Goal: Task Accomplishment & Management: Use online tool/utility

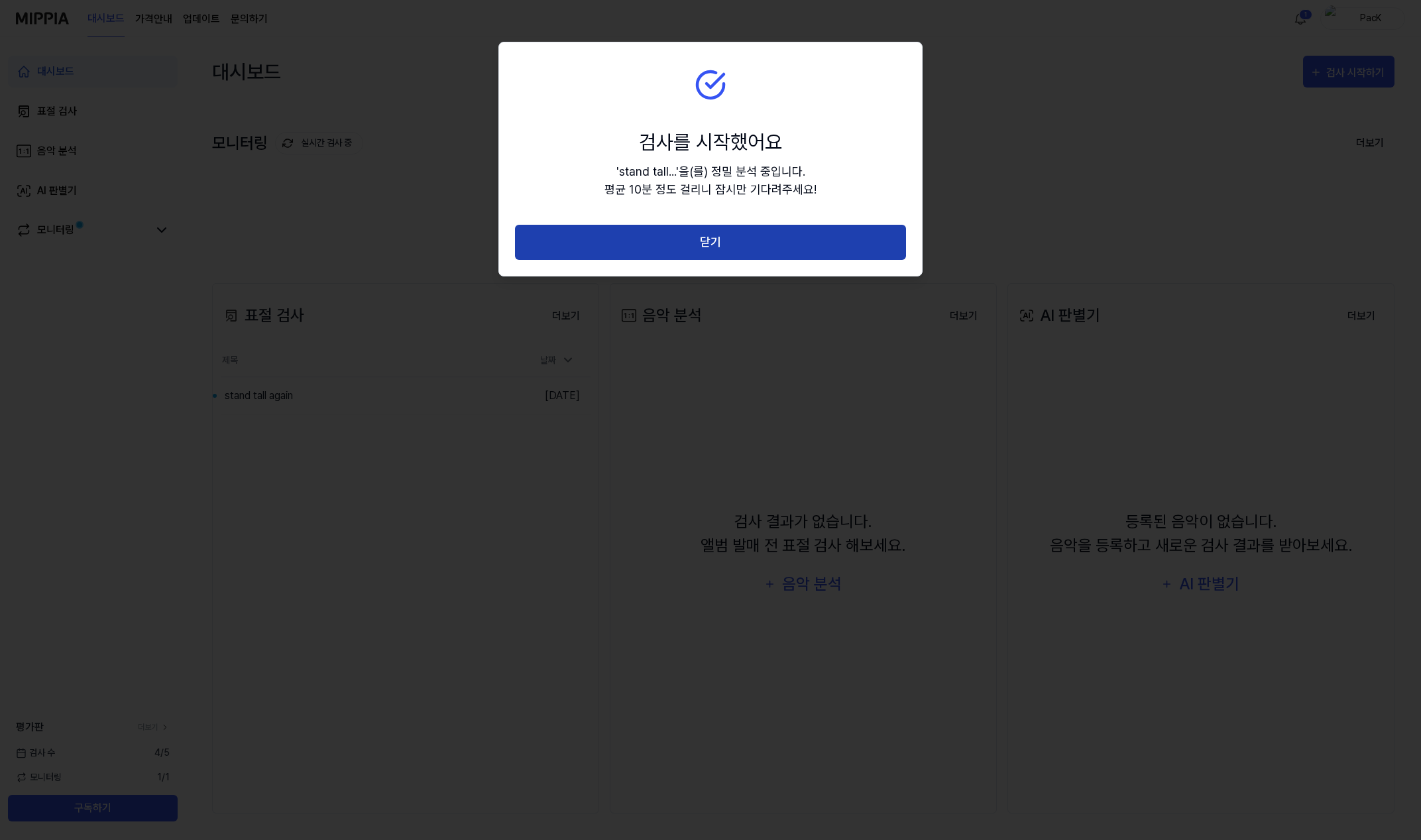
click at [780, 244] on button "닫기" at bounding box center [710, 242] width 391 height 35
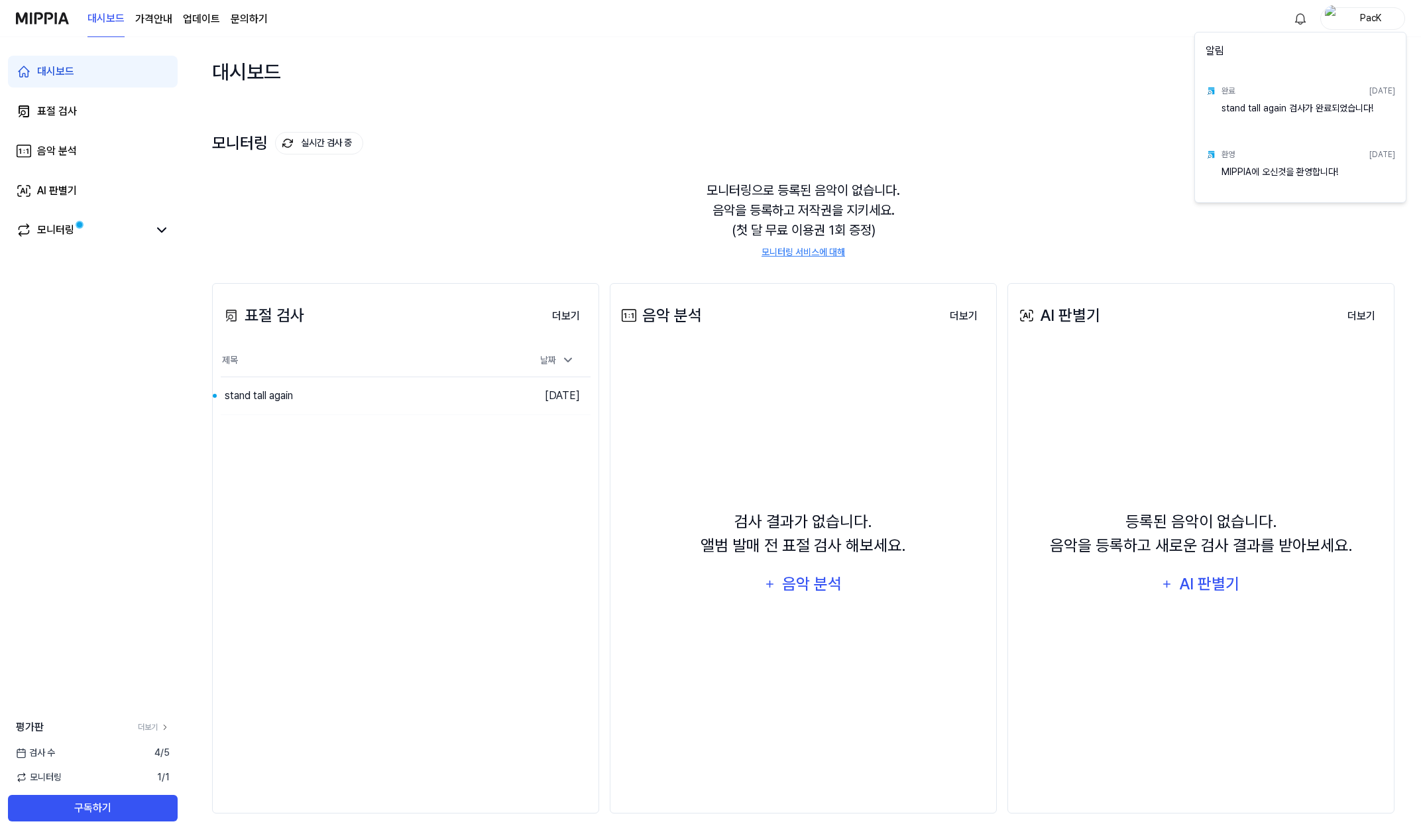
click at [1287, 111] on div "stand tall again 검사가 완료되었습니다!" at bounding box center [1308, 115] width 174 height 27
click at [1225, 113] on div "stand tall again 검사가 완료되었습니다!" at bounding box center [1308, 115] width 174 height 27
click at [1090, 95] on html "대시보드 가격안내 업데이트 문의하기 PacK 대시보드 표절 검사 음악 분석 AI 판별기 모니터링 평가판 더보기 검사 [DATE] 모니터링 1 …" at bounding box center [710, 420] width 1421 height 840
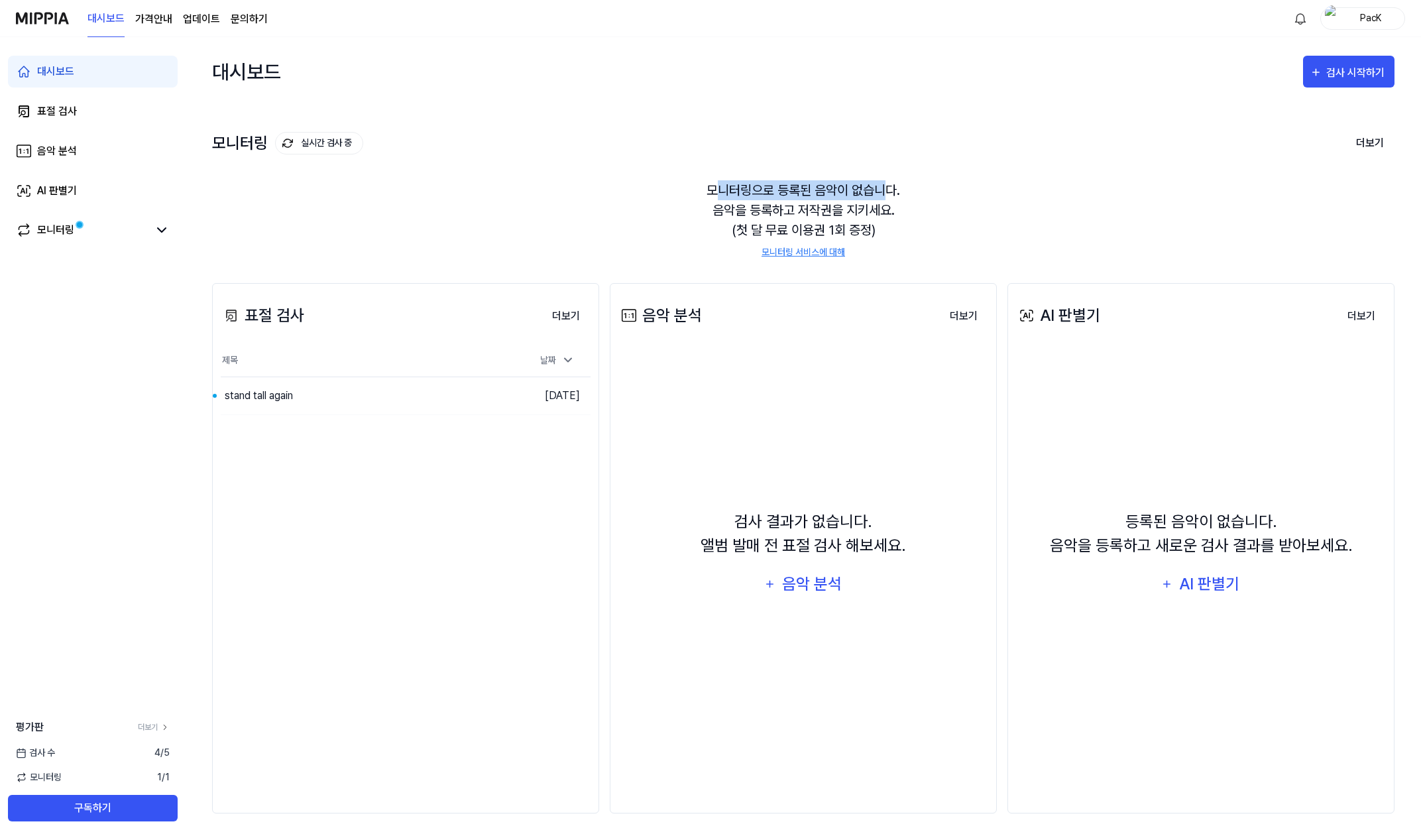
drag, startPoint x: 720, startPoint y: 194, endPoint x: 887, endPoint y: 194, distance: 167.0
click at [887, 194] on div "모니터링으로 등록된 음악이 없습니다. 음악을 등록하고 저작권을 지키세요. (첫 달 무료 이용권 1회 증정) 모니터링 서비스에 대해" at bounding box center [803, 219] width 1182 height 111
click at [442, 401] on div "stand tall again" at bounding box center [332, 396] width 223 height 37
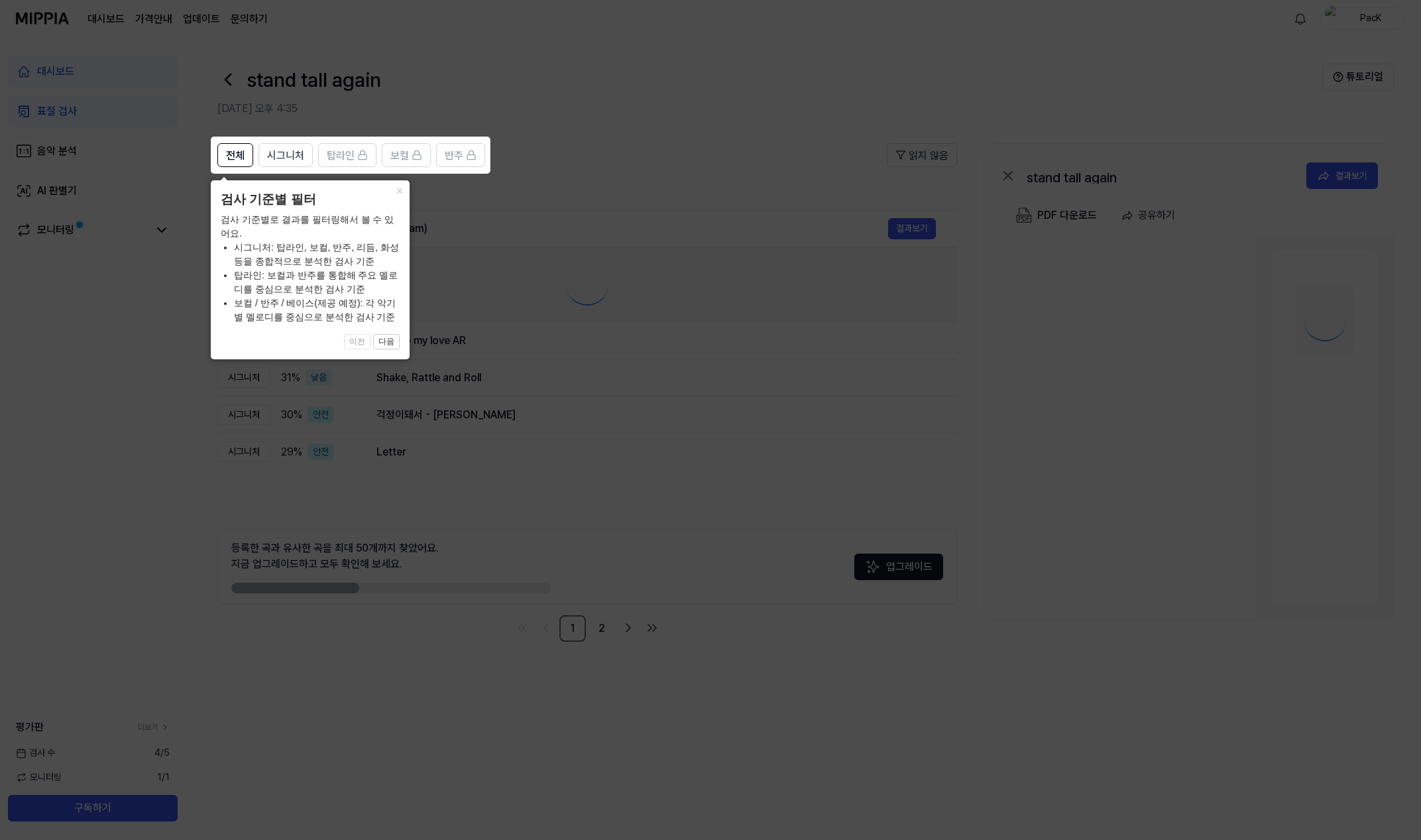
click at [520, 248] on icon at bounding box center [710, 420] width 1421 height 840
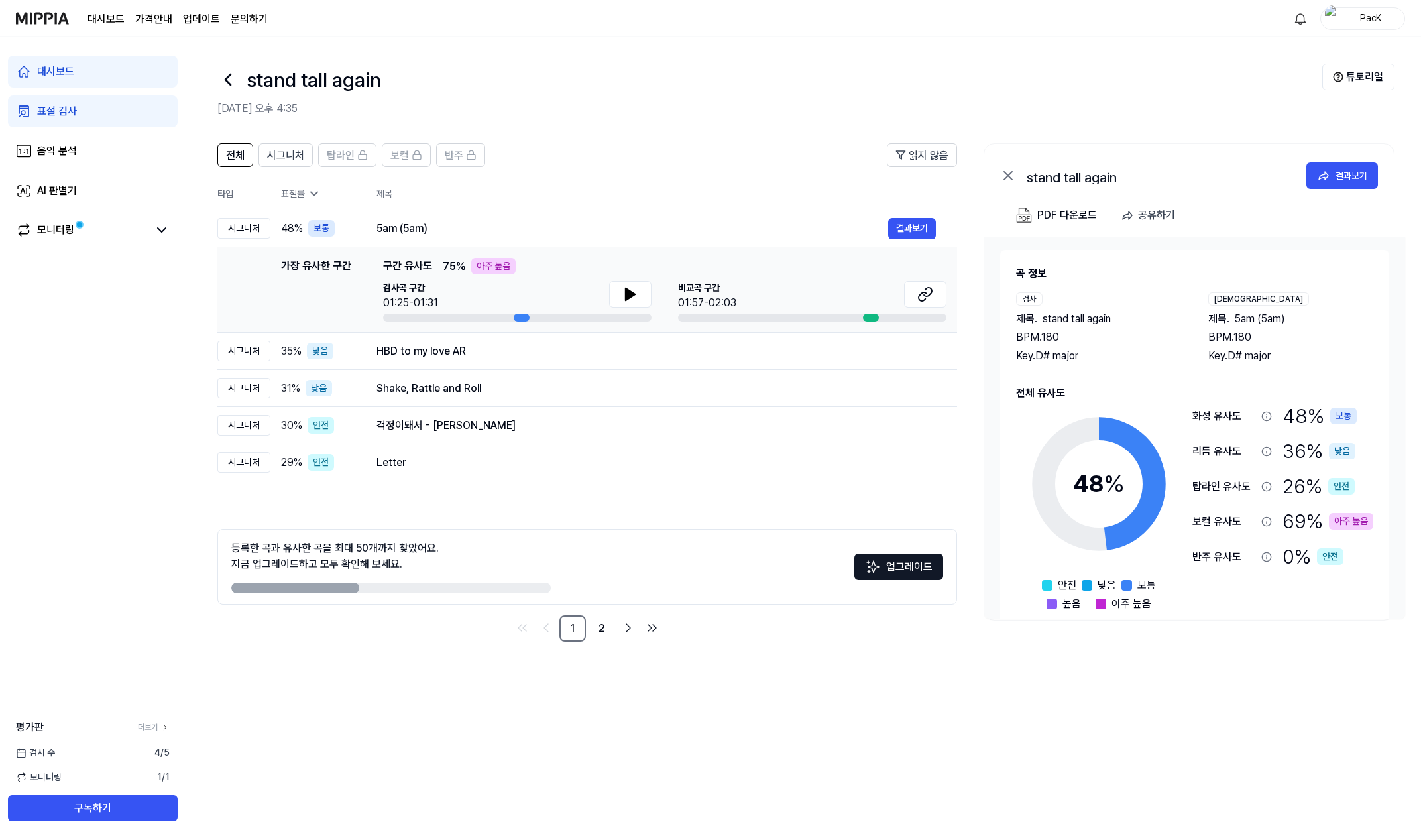
drag, startPoint x: 351, startPoint y: 584, endPoint x: 500, endPoint y: 592, distance: 149.2
click at [500, 592] on div at bounding box center [392, 587] width 320 height 11
drag, startPoint x: 341, startPoint y: 583, endPoint x: 396, endPoint y: 584, distance: 55.0
click at [396, 584] on div at bounding box center [392, 587] width 320 height 11
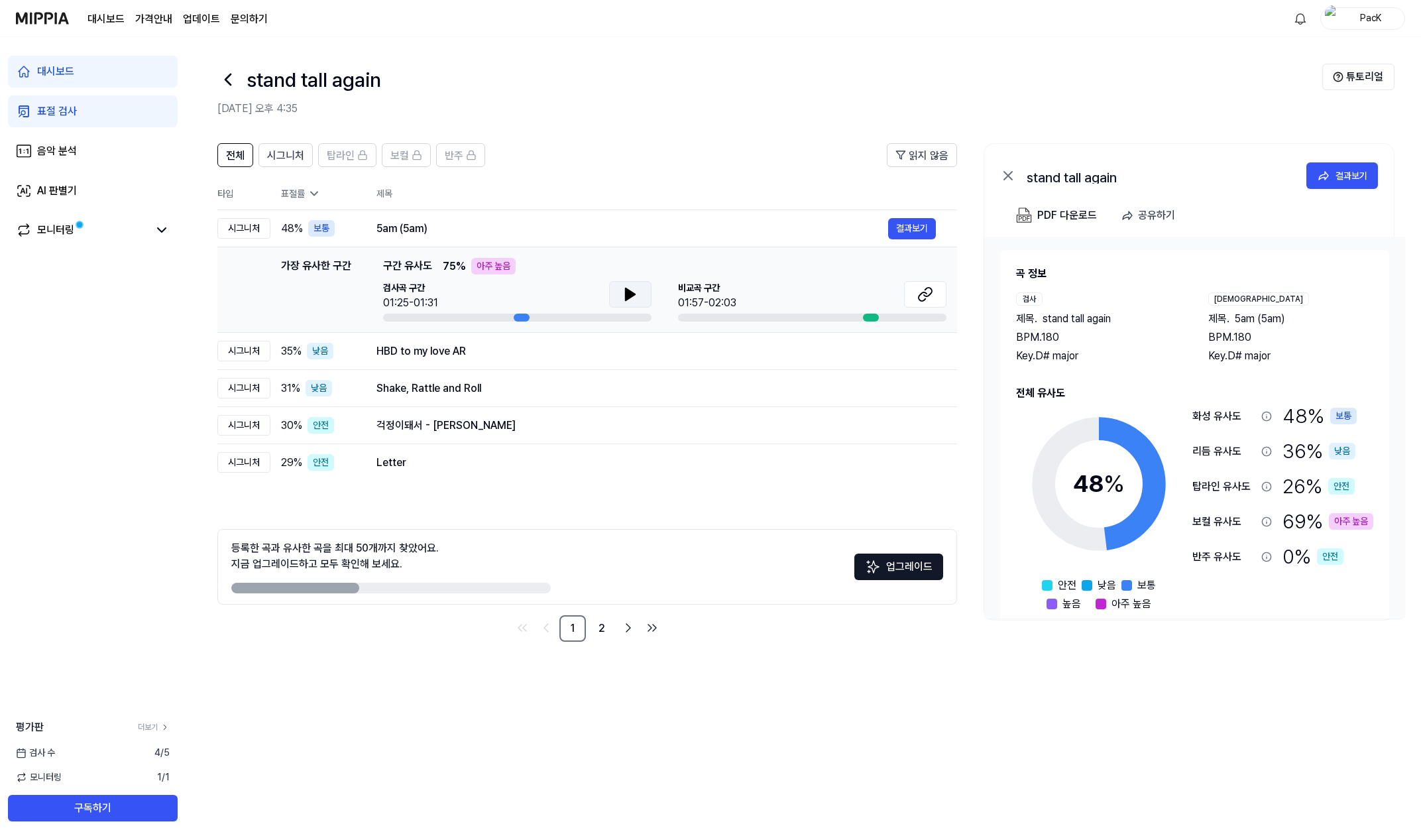
click at [622, 299] on icon at bounding box center [630, 294] width 16 height 16
click at [431, 313] on div "검사곡 구간 01:25-01:31" at bounding box center [517, 301] width 268 height 40
click at [915, 294] on button at bounding box center [925, 294] width 42 height 27
click at [51, 232] on div "모니터링" at bounding box center [56, 230] width 37 height 16
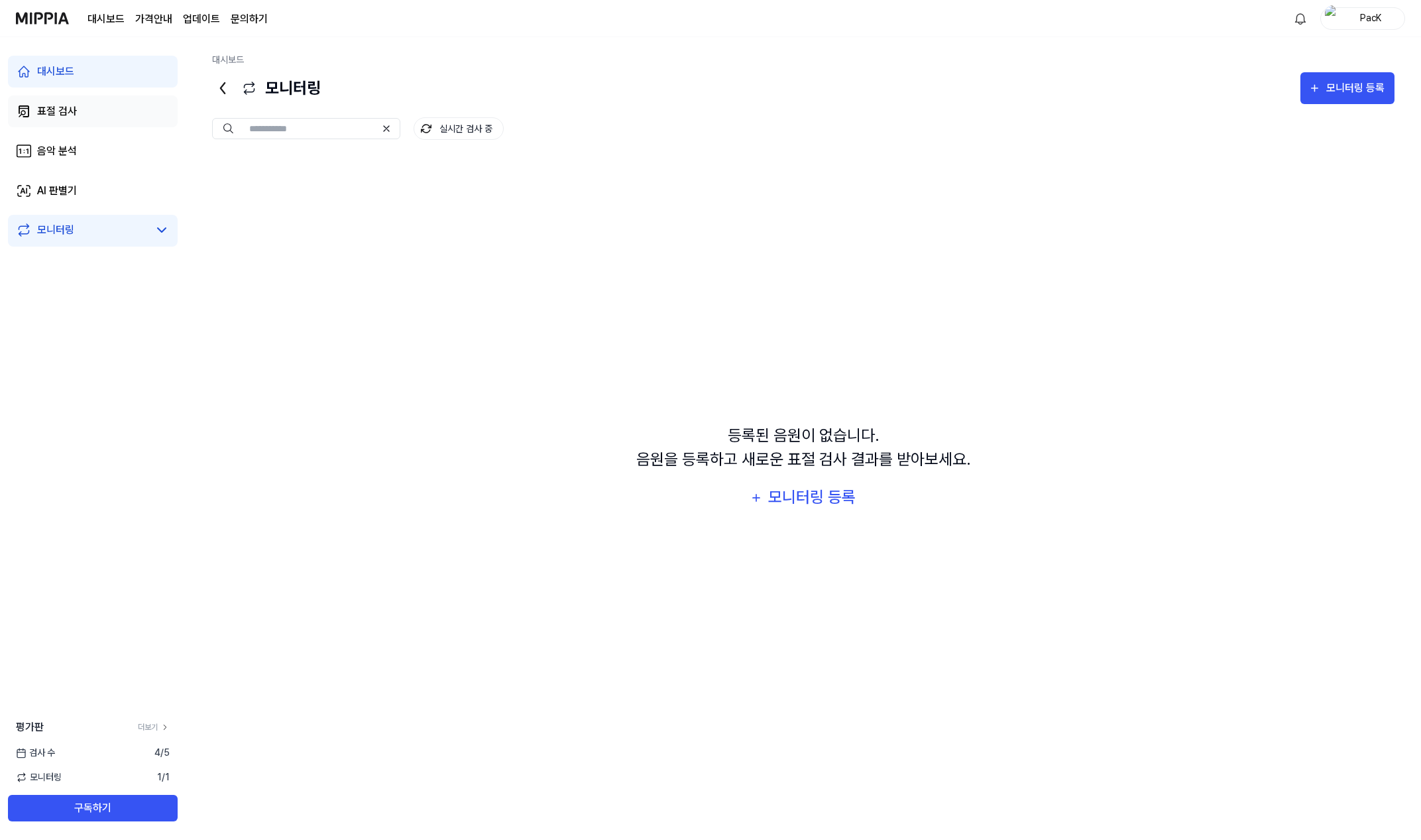
click at [62, 104] on div "표절 검사" at bounding box center [57, 111] width 39 height 16
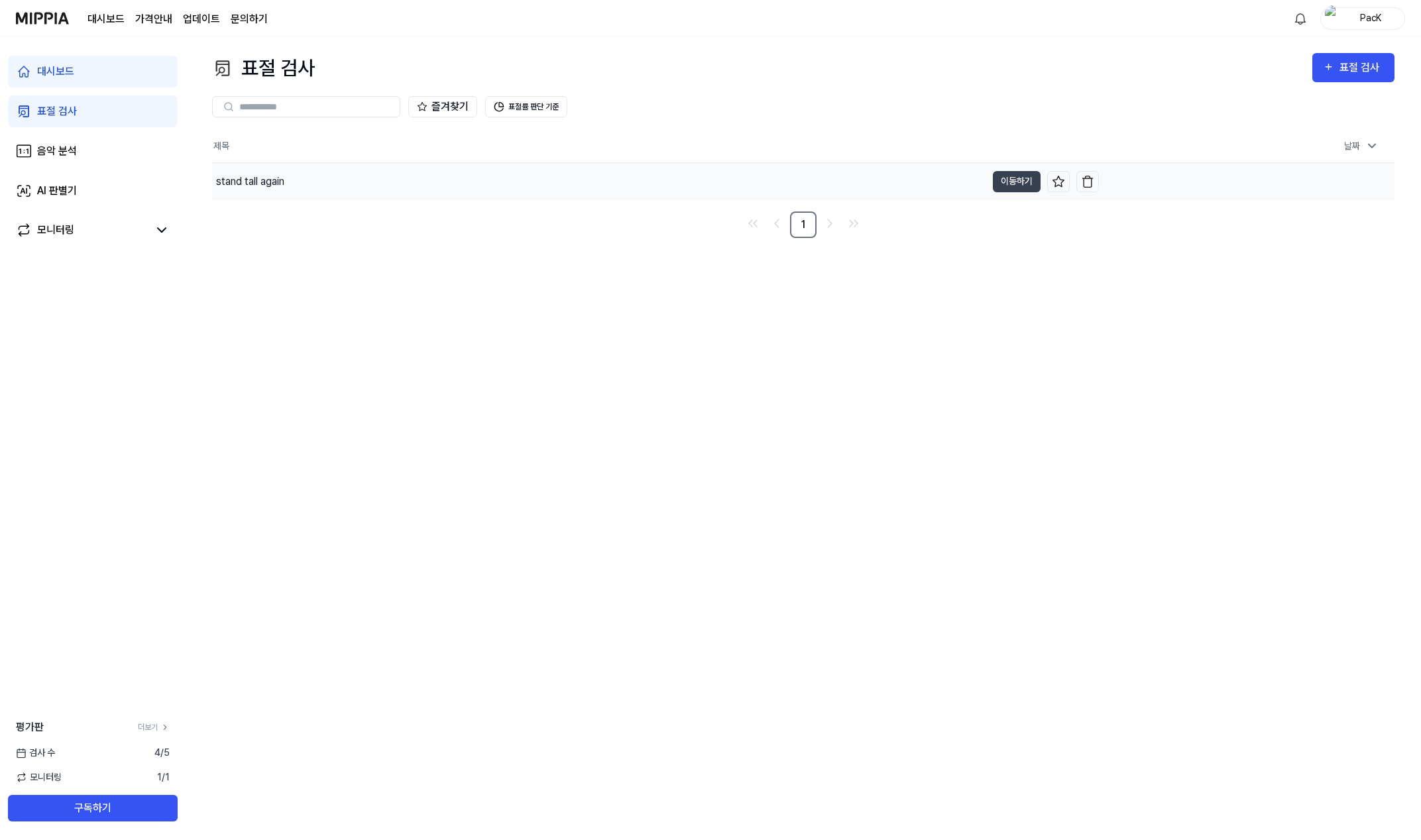
click at [235, 184] on div "stand tall again" at bounding box center [250, 182] width 68 height 16
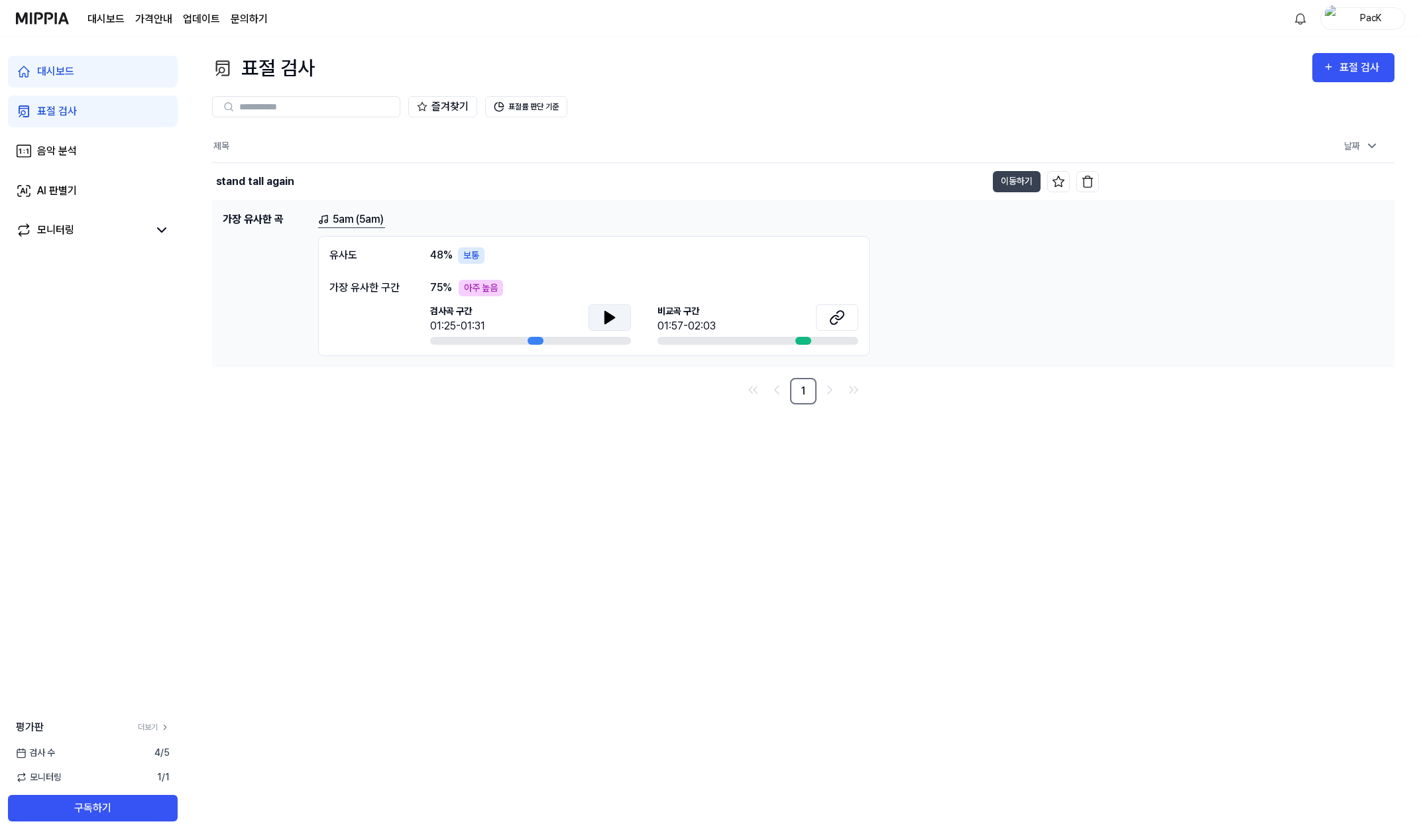
click at [603, 325] on button at bounding box center [610, 318] width 42 height 27
